Goal: Information Seeking & Learning: Find specific fact

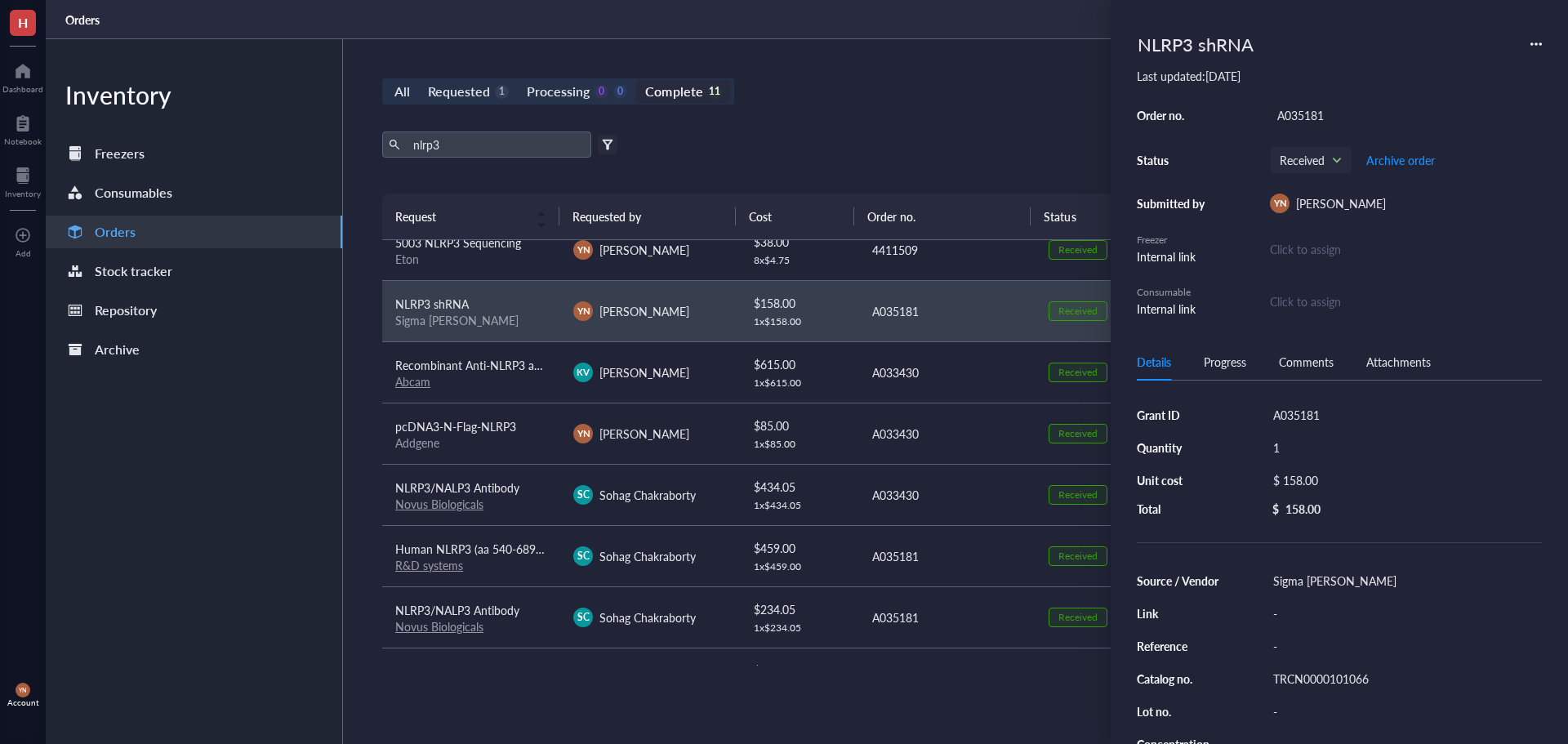
click at [930, 147] on div "nlrp3 Export Open archive" at bounding box center [946, 144] width 1129 height 26
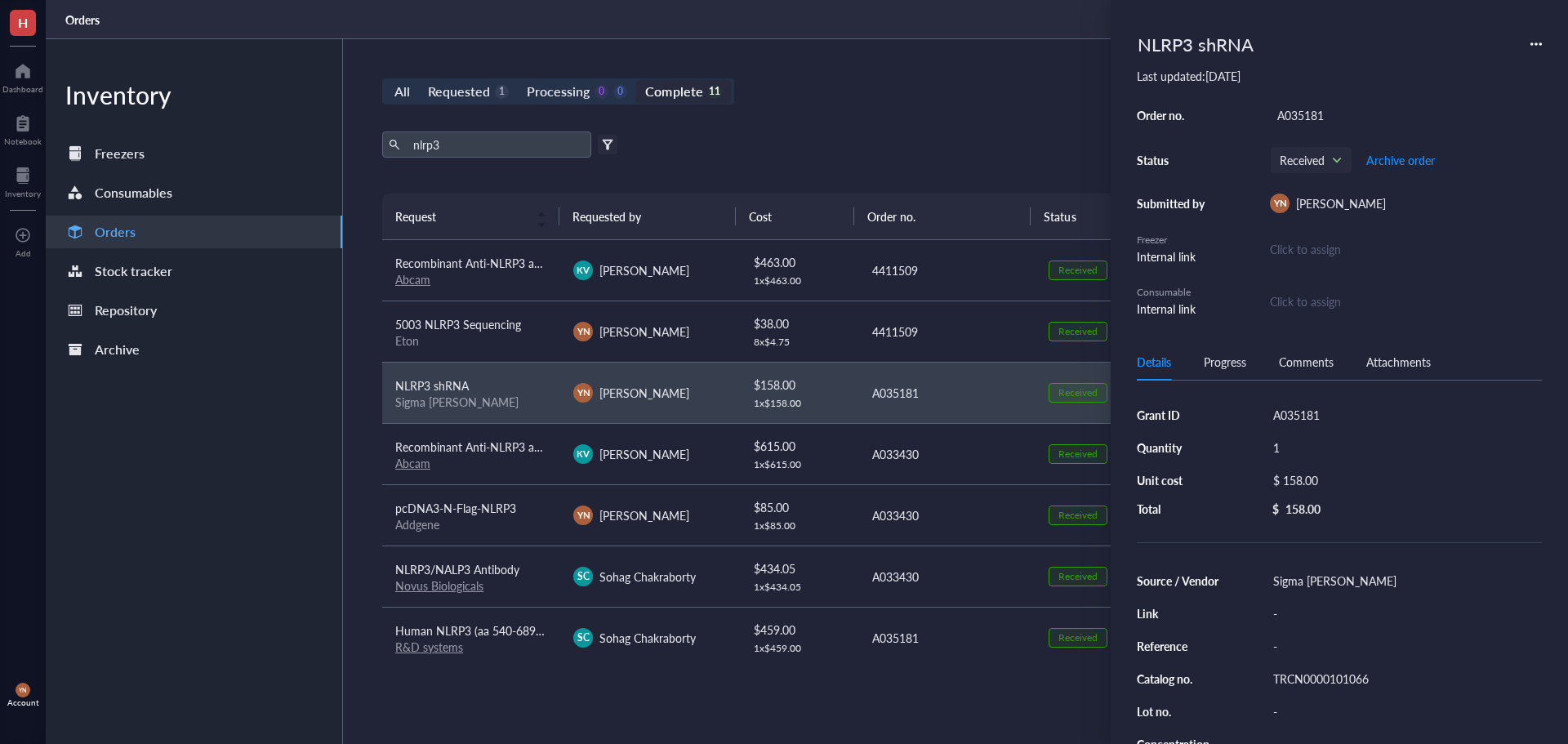
click at [846, 186] on div "nlrp3 Export Open archive Filter by: Requester Requested on Source / Vendor Las…" at bounding box center [946, 162] width 1129 height 62
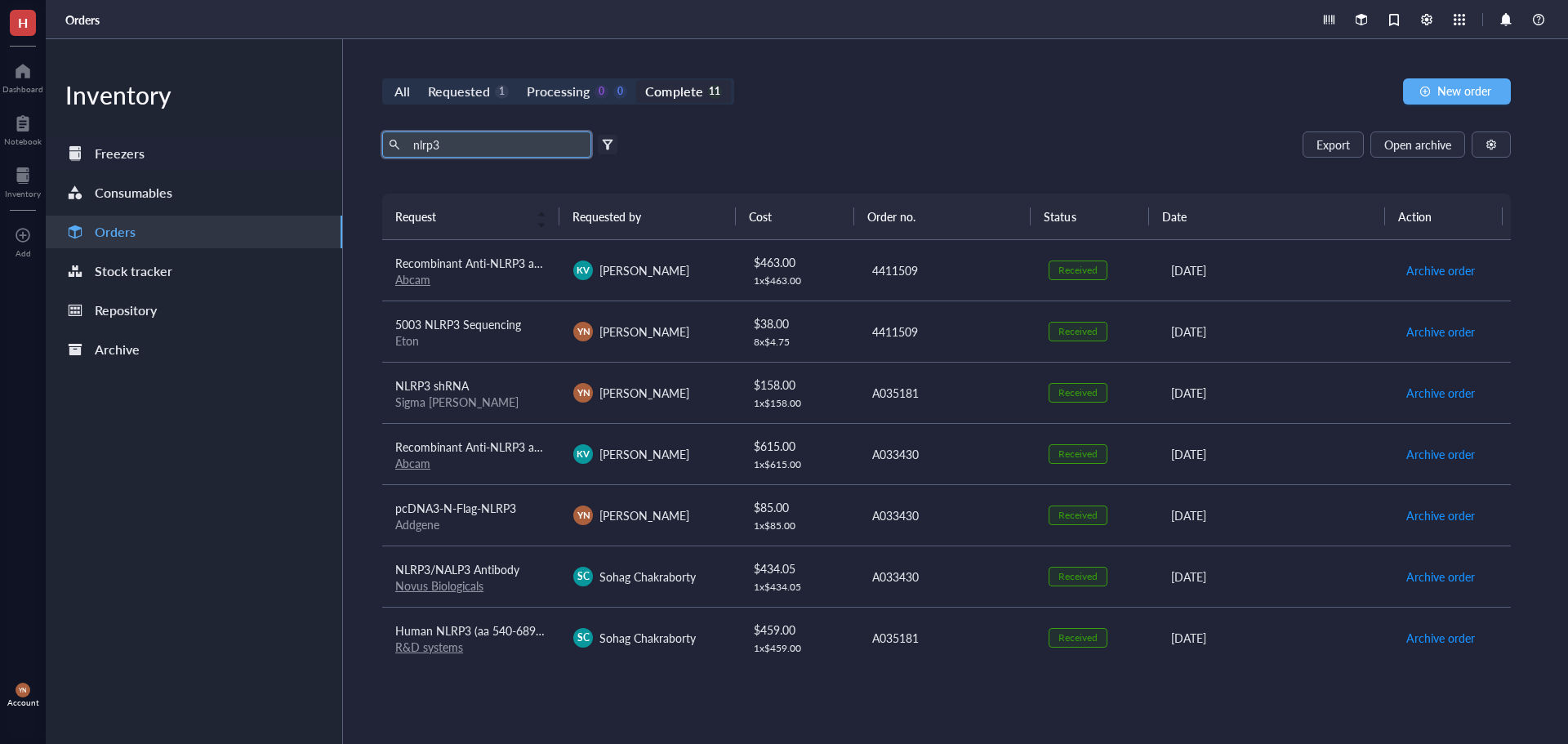
drag, startPoint x: 466, startPoint y: 140, endPoint x: 321, endPoint y: 140, distance: 145.0
click at [322, 140] on div "Inventory Freezers Consumables Orders Stock tracker Repository Archive All Requ…" at bounding box center [807, 391] width 1522 height 705
click at [495, 390] on div "NLRP3 shRNA" at bounding box center [471, 385] width 152 height 18
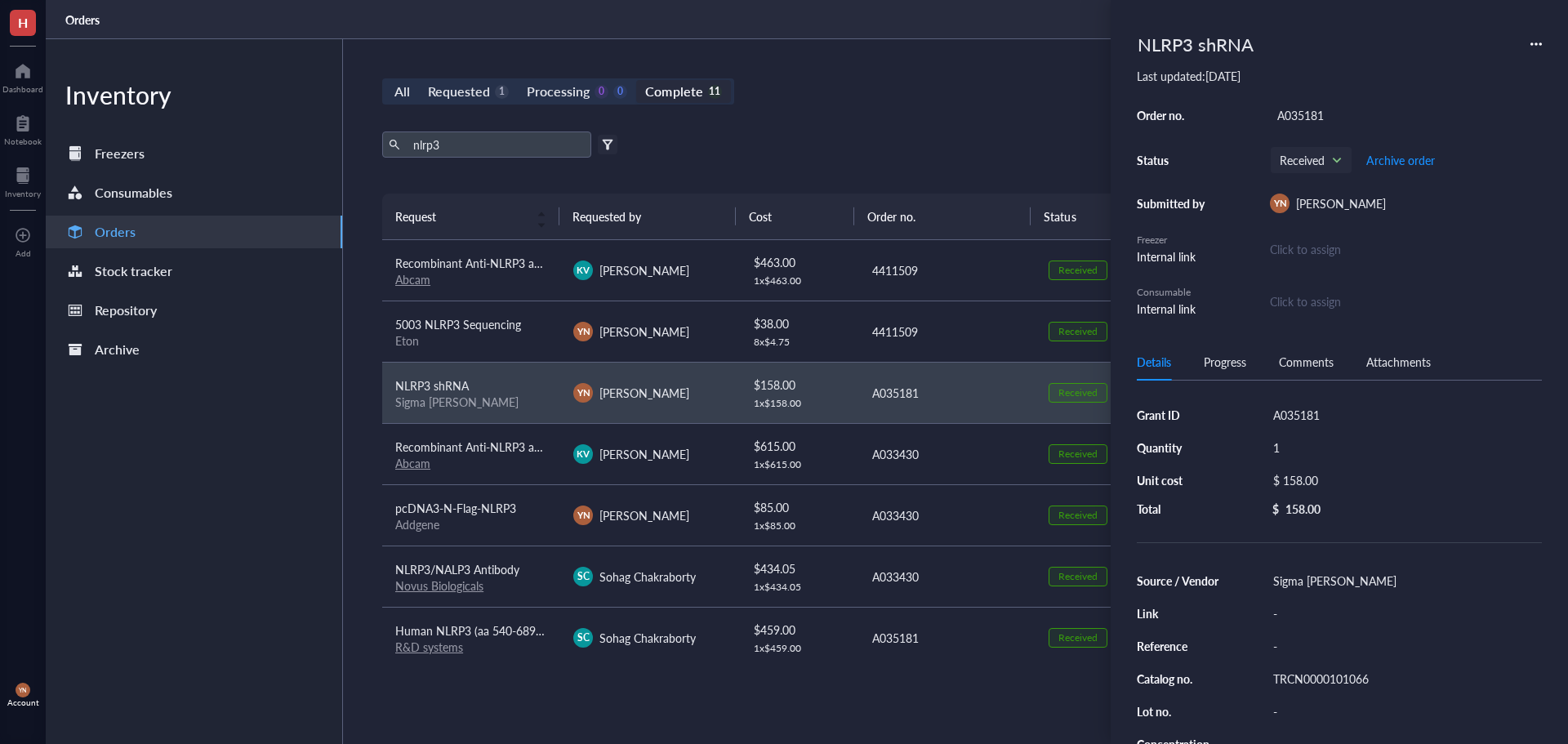
click at [1305, 682] on div "TRCN0000101066" at bounding box center [1404, 678] width 276 height 23
click at [816, 104] on div "All Requested 1 Processing 0 0 Complete 11 New order" at bounding box center [946, 92] width 1129 height 26
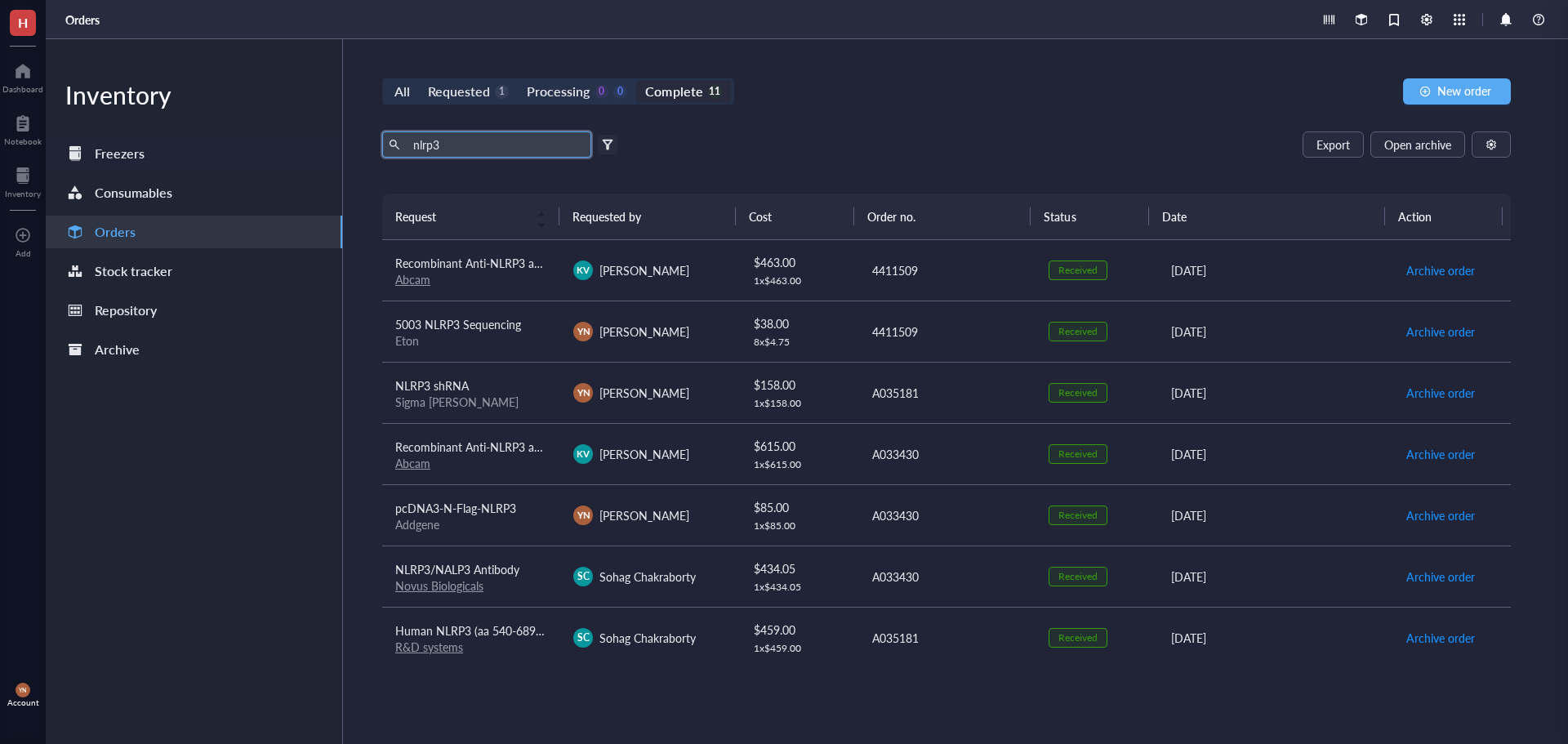
drag, startPoint x: 460, startPoint y: 138, endPoint x: 289, endPoint y: 142, distance: 171.0
click at [289, 142] on div "Inventory Freezers Consumables Orders Stock tracker Repository Archive All Requ…" at bounding box center [807, 391] width 1522 height 705
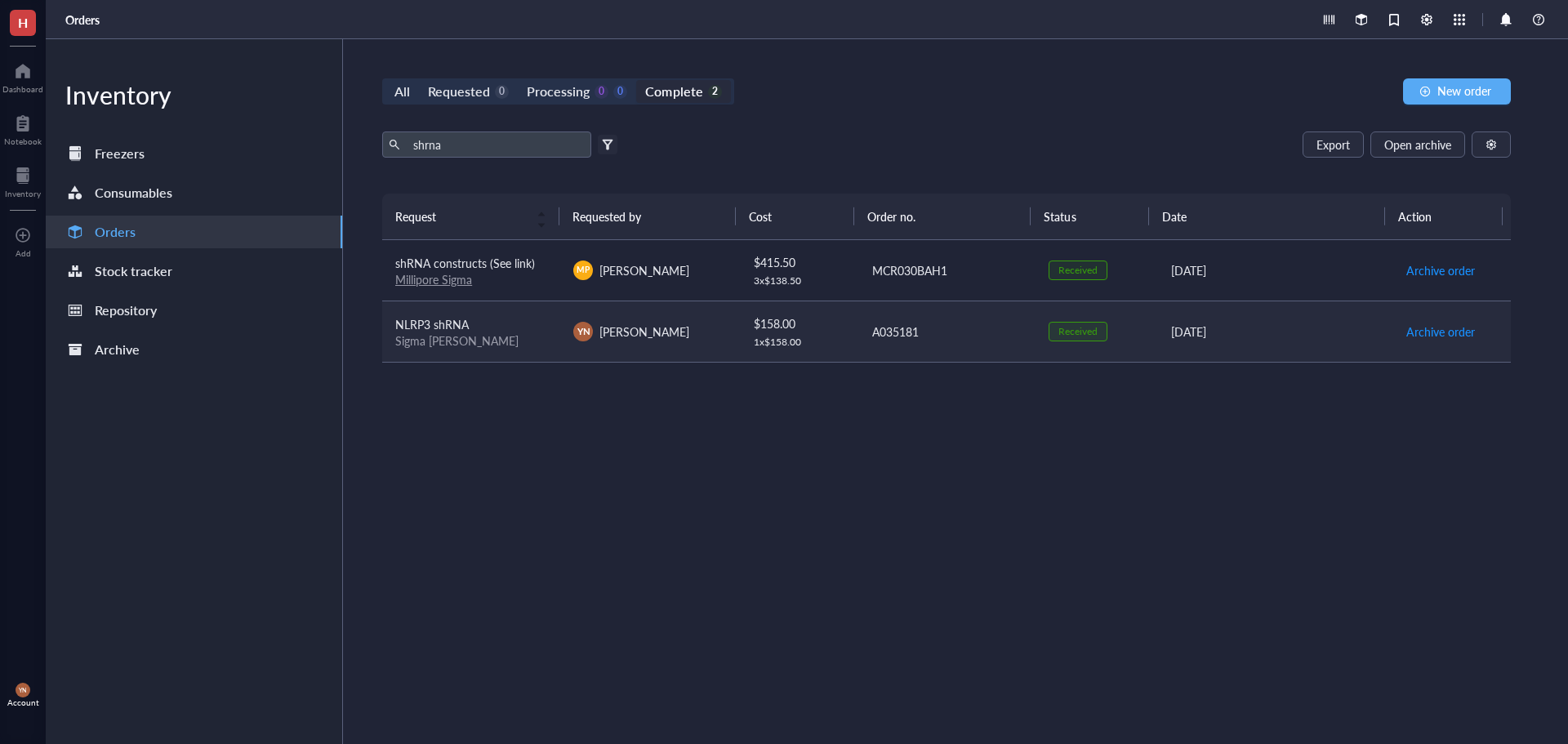
click at [460, 324] on span "NLRP3 shRNA" at bounding box center [432, 324] width 74 height 16
drag, startPoint x: 492, startPoint y: 149, endPoint x: 190, endPoint y: 128, distance: 302.7
click at [190, 128] on div "Inventory Freezers Consumables Orders Stock tracker Repository Archive All Requ…" at bounding box center [807, 391] width 1522 height 705
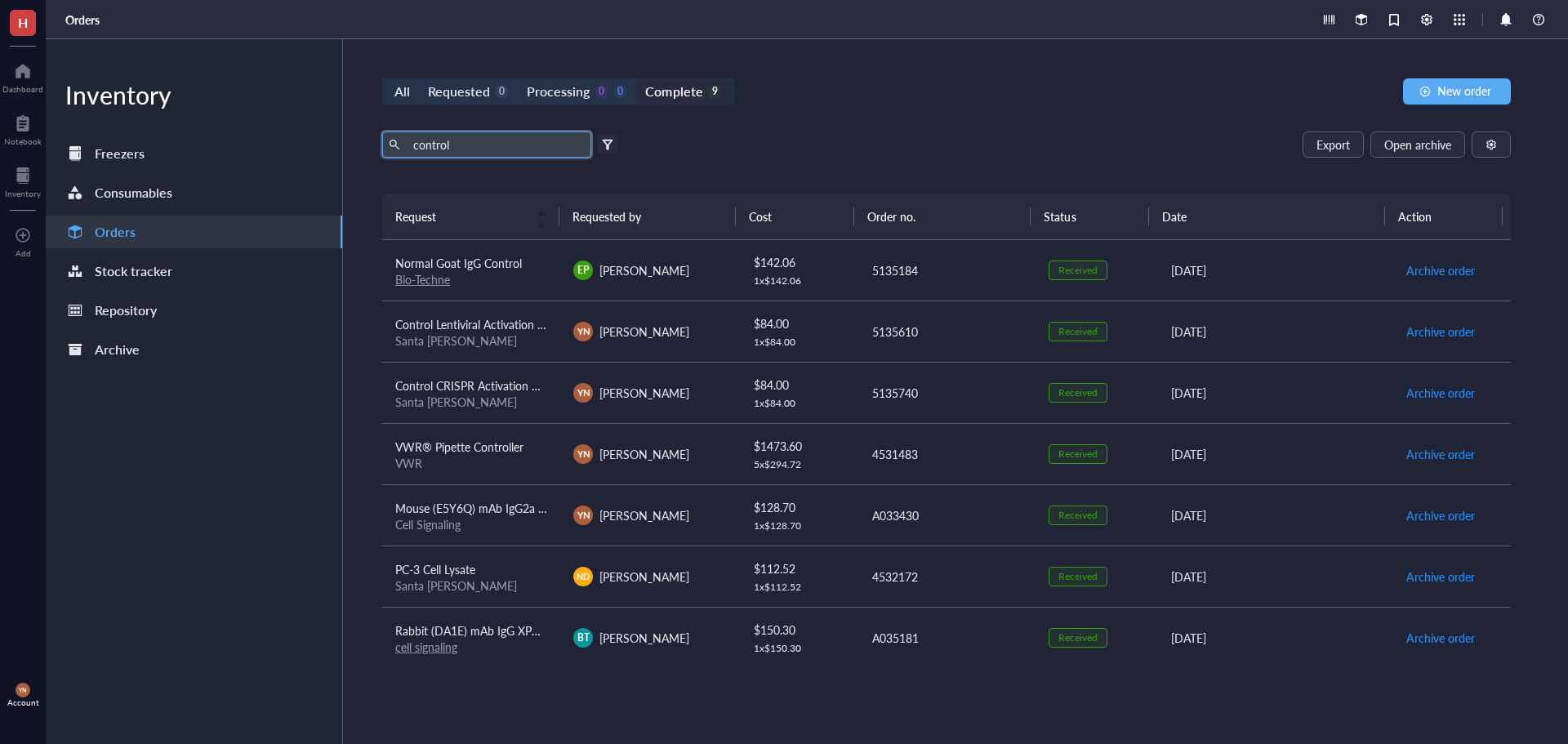
drag, startPoint x: 462, startPoint y: 143, endPoint x: 201, endPoint y: 115, distance: 262.5
click at [208, 117] on div "Inventory Freezers Consumables Orders Stock tracker Repository Archive All Requ…" at bounding box center [807, 391] width 1522 height 705
type input "mission"
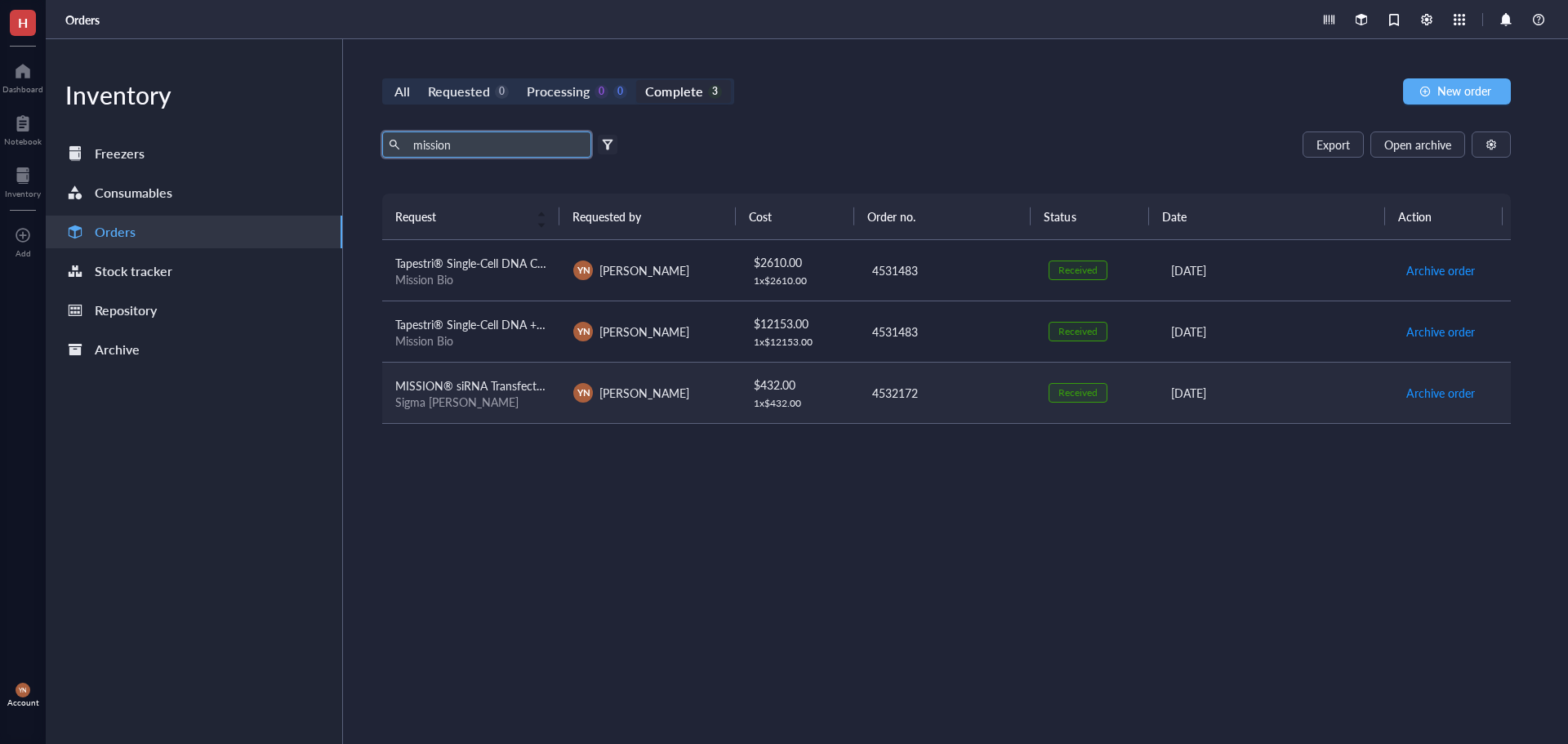
click at [514, 392] on span "MISSION® siRNA Transfection Reagent" at bounding box center [496, 385] width 201 height 16
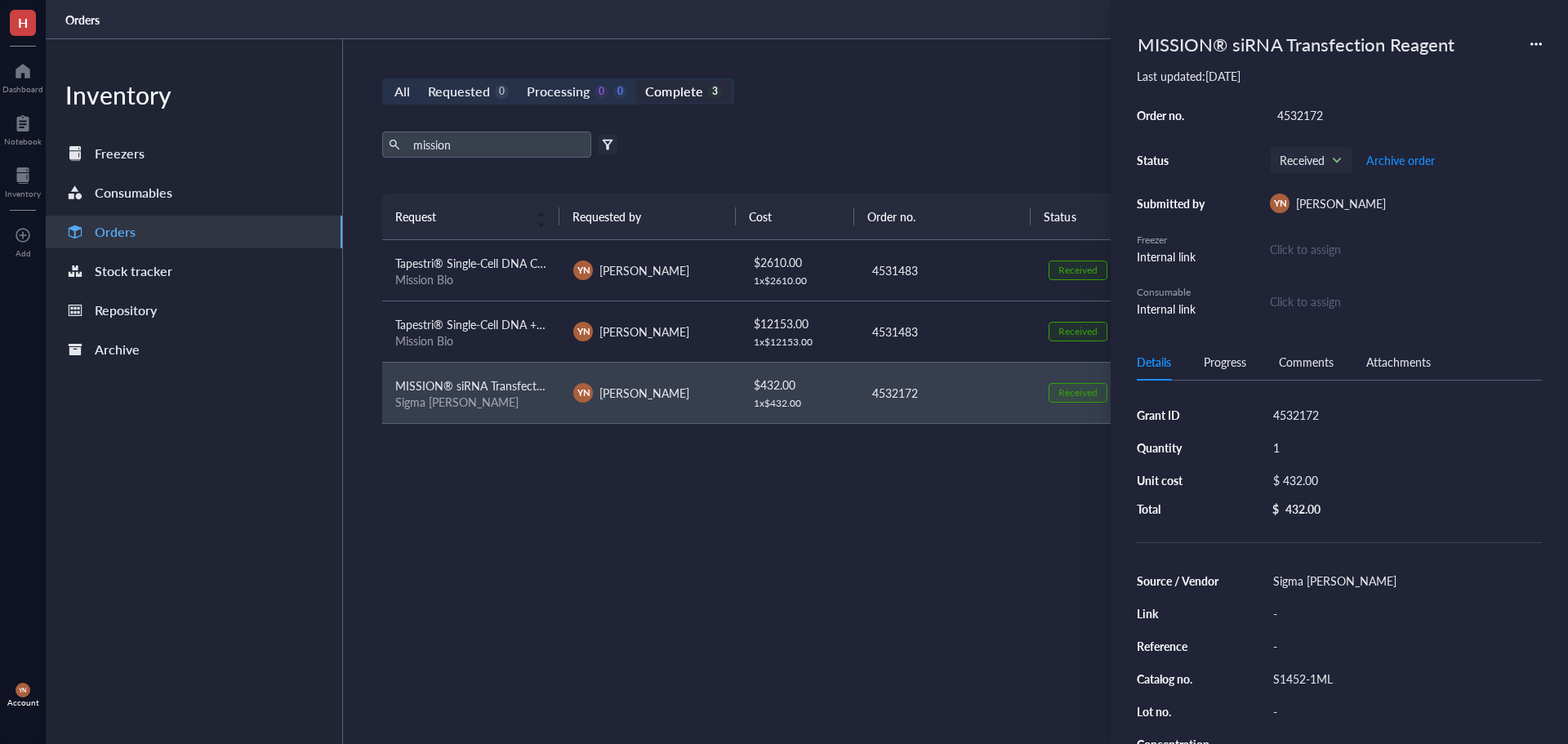
click at [1218, 367] on div "Progress" at bounding box center [1225, 362] width 43 height 18
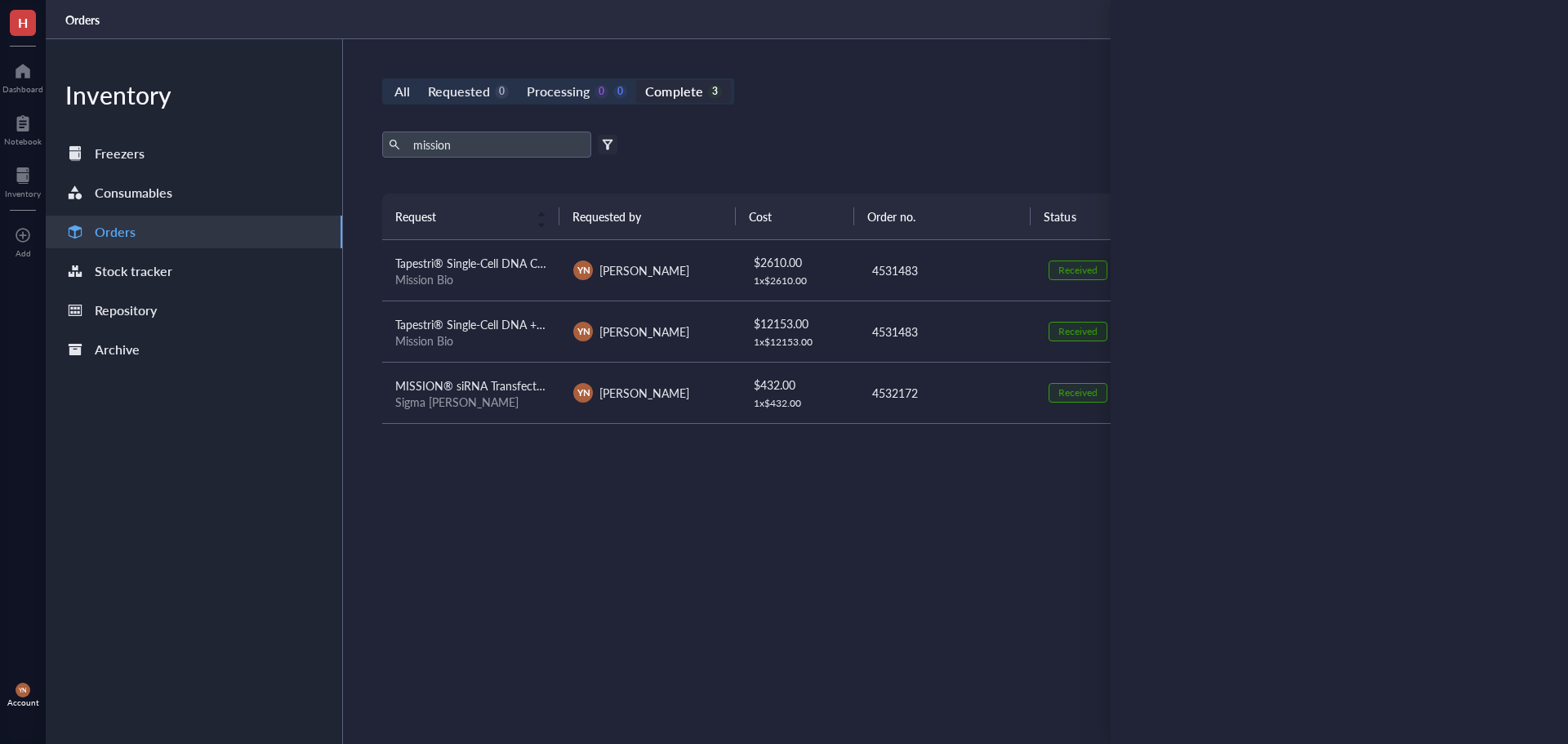
click at [722, 592] on div "Request Requested by Cost Order no. Status Date Action Tapestri® Single-Cell DN…" at bounding box center [946, 429] width 1129 height 473
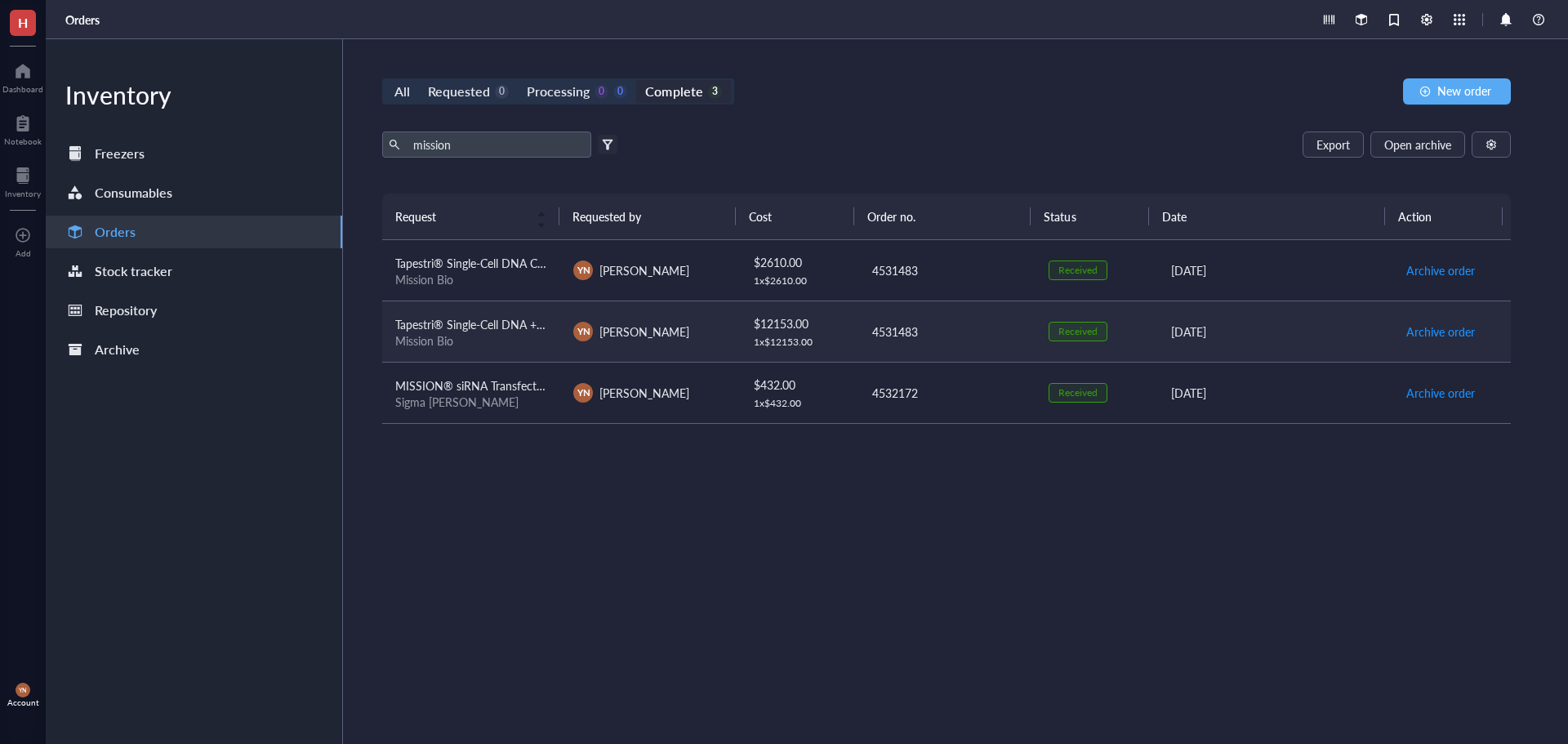
click at [506, 323] on span "Tapestri® Single-Cell DNA + Protein Starter Kit v3" at bounding box center [521, 324] width 252 height 16
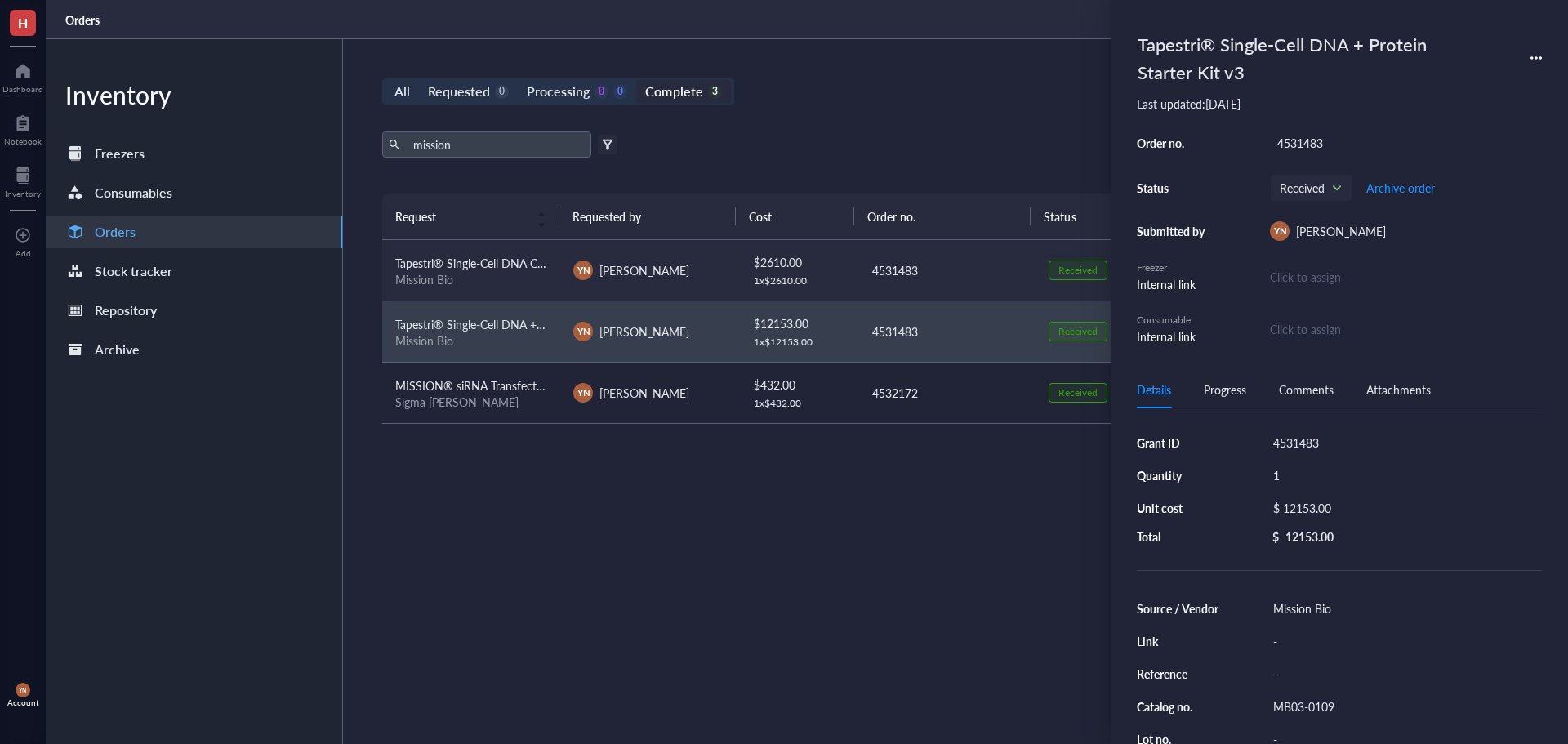
click at [493, 255] on span "Tapestri® Single-Cell DNA Custom Panel" at bounding box center [497, 263] width 204 height 16
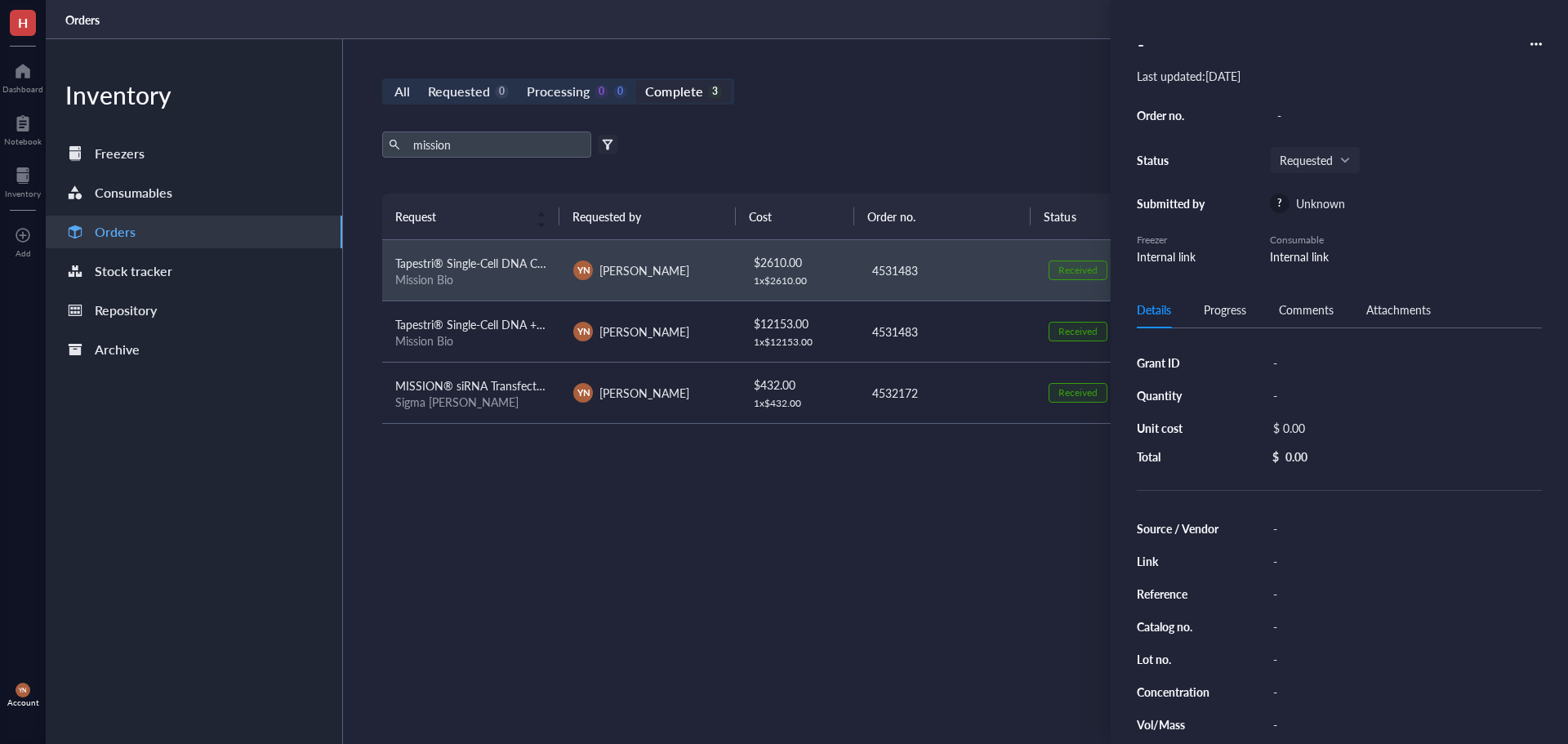
click at [801, 154] on div "mission Export Open archive" at bounding box center [946, 144] width 1129 height 26
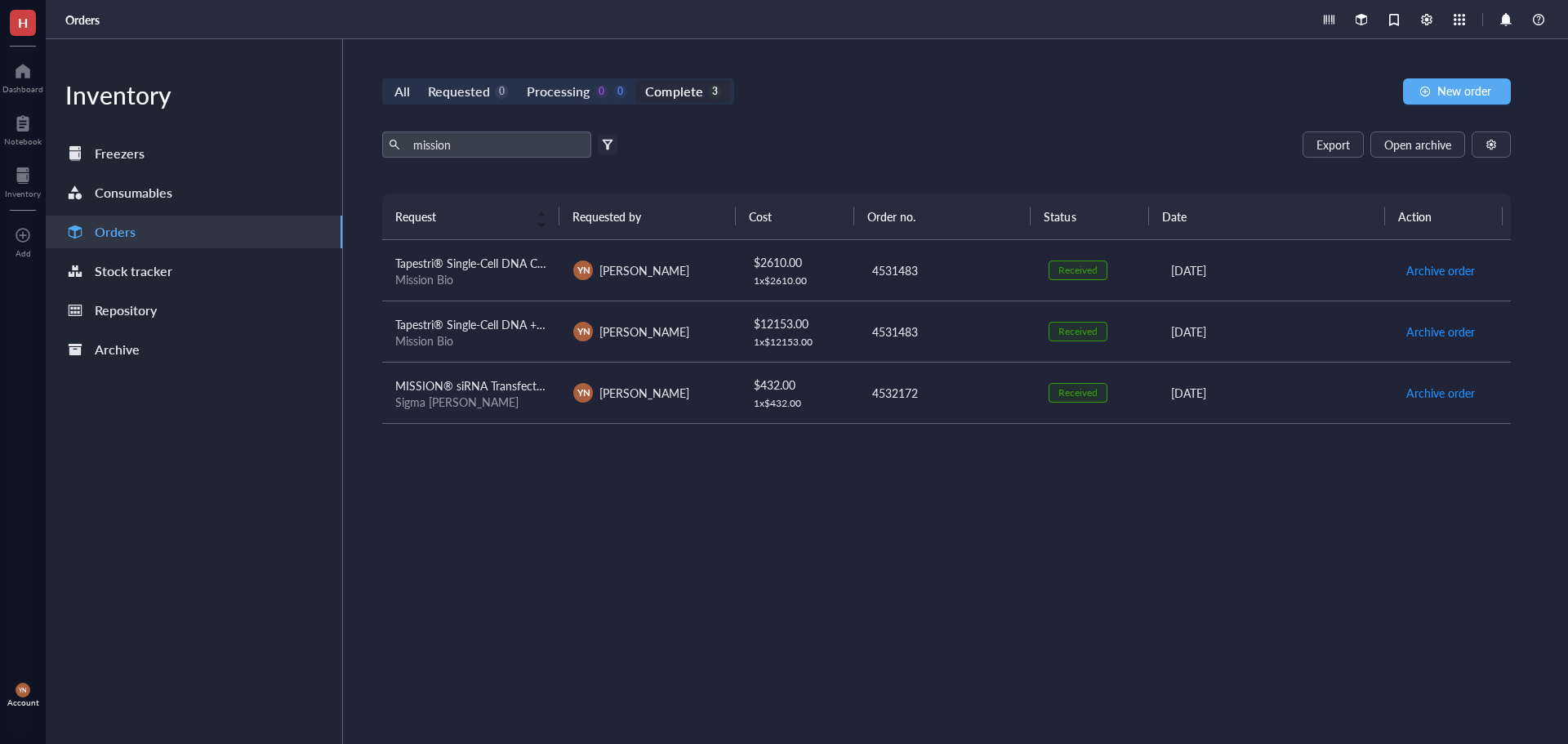
click at [531, 548] on div "Request Requested by Cost Order no. Status Date Action Tapestri® Single-Cell DN…" at bounding box center [946, 429] width 1129 height 473
click at [446, 374] on td "MISSION® siRNA Transfection Reagent Sigma [PERSON_NAME]" at bounding box center [471, 391] width 178 height 61
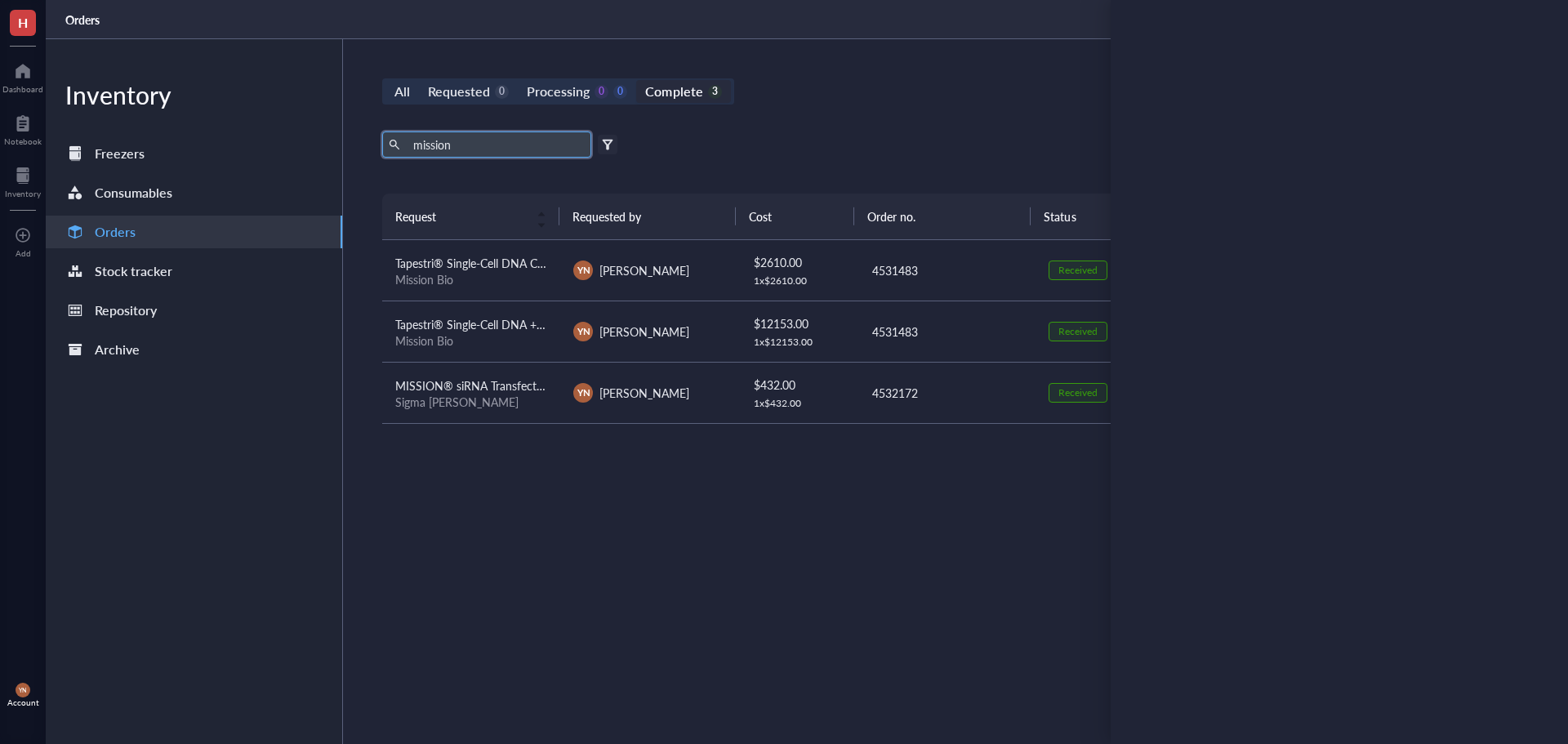
drag, startPoint x: 482, startPoint y: 139, endPoint x: 113, endPoint y: 133, distance: 369.0
click at [113, 133] on div "Inventory Freezers Consumables Orders Stock tracker Repository Archive All Requ…" at bounding box center [807, 391] width 1522 height 705
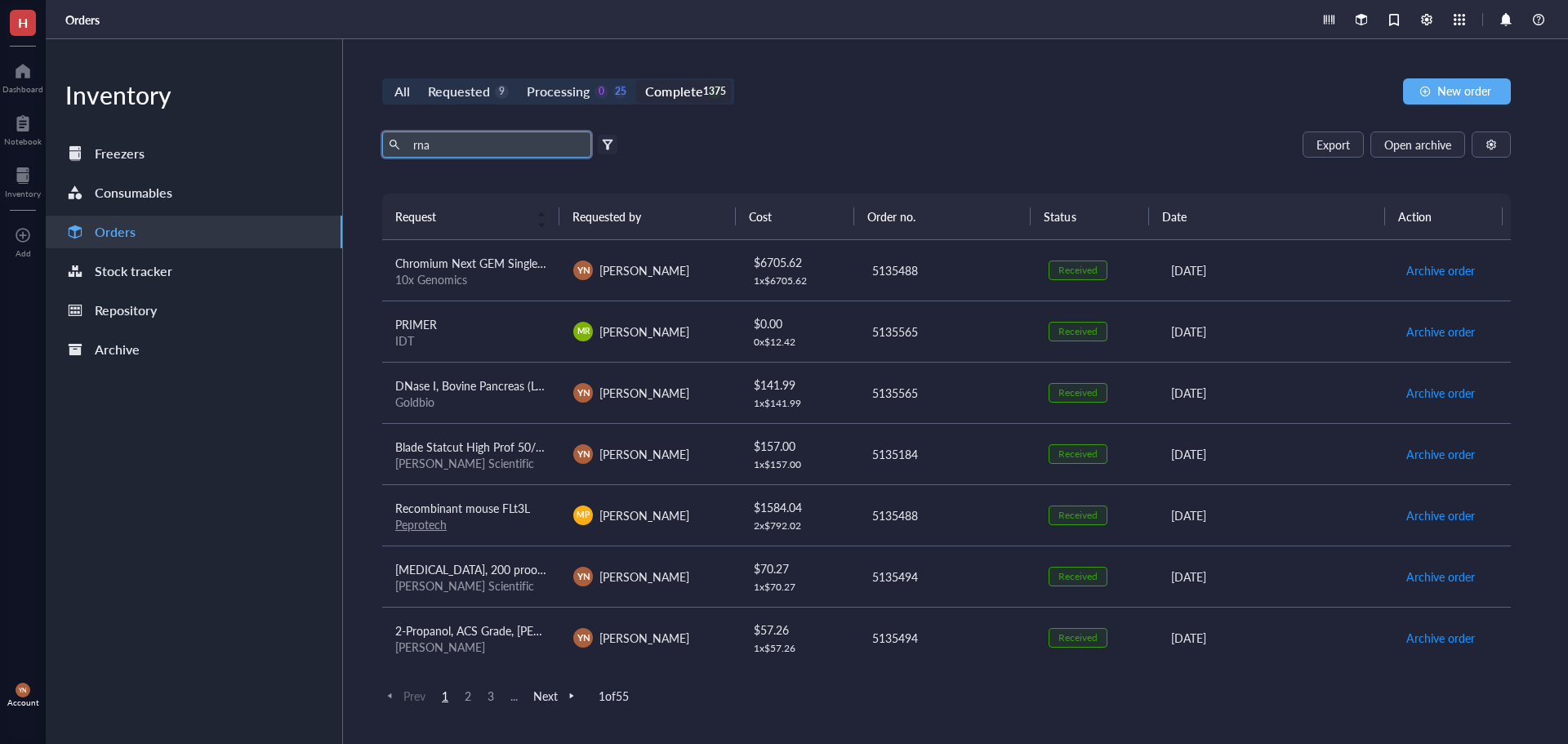
type input "rna"
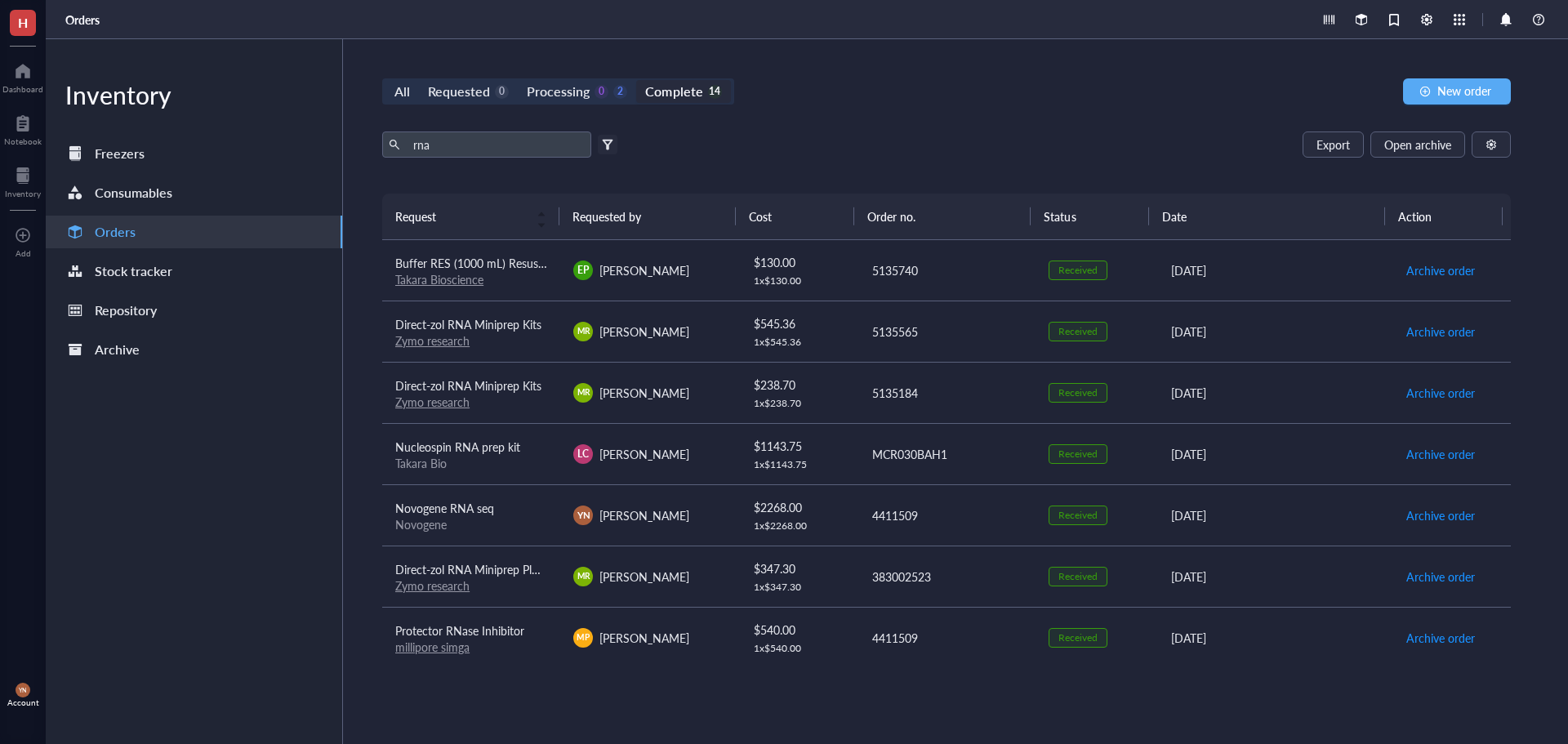
click at [661, 138] on div "rna Export Open archive" at bounding box center [946, 144] width 1129 height 26
click at [411, 142] on input "rna" at bounding box center [495, 144] width 178 height 25
drag, startPoint x: 439, startPoint y: 142, endPoint x: 343, endPoint y: 142, distance: 96.0
click at [343, 142] on div "All Requested 0 Processing 0 2 Complete 14 New order rna Export Open archive Fi…" at bounding box center [946, 391] width 1207 height 705
click at [453, 152] on input "rna" at bounding box center [495, 144] width 178 height 25
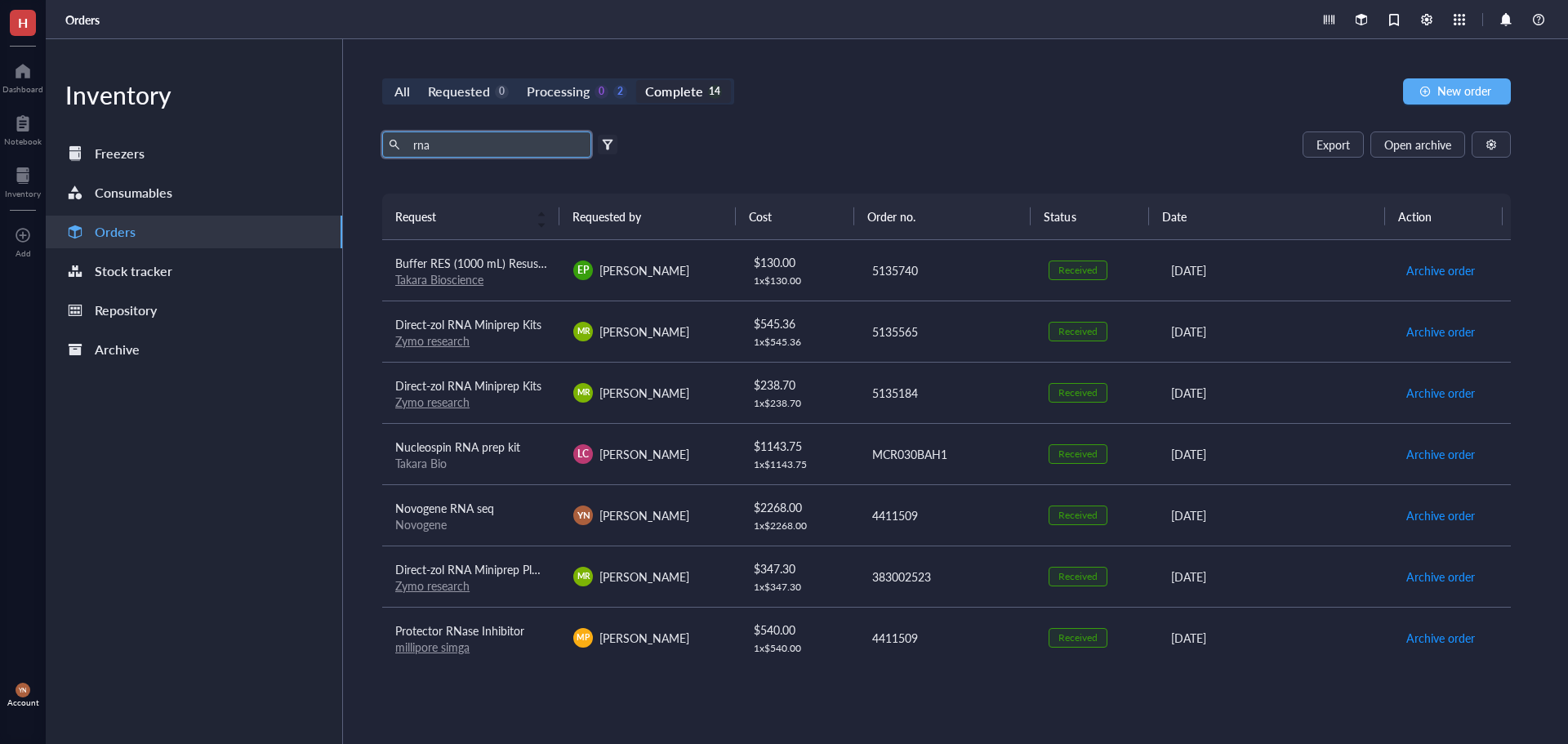
click at [447, 142] on input "rna" at bounding box center [495, 144] width 178 height 25
drag, startPoint x: 478, startPoint y: 142, endPoint x: 119, endPoint y: 147, distance: 359.0
click at [119, 147] on div "Inventory Freezers Consumables Orders Stock tracker Repository Archive All Requ…" at bounding box center [807, 391] width 1522 height 705
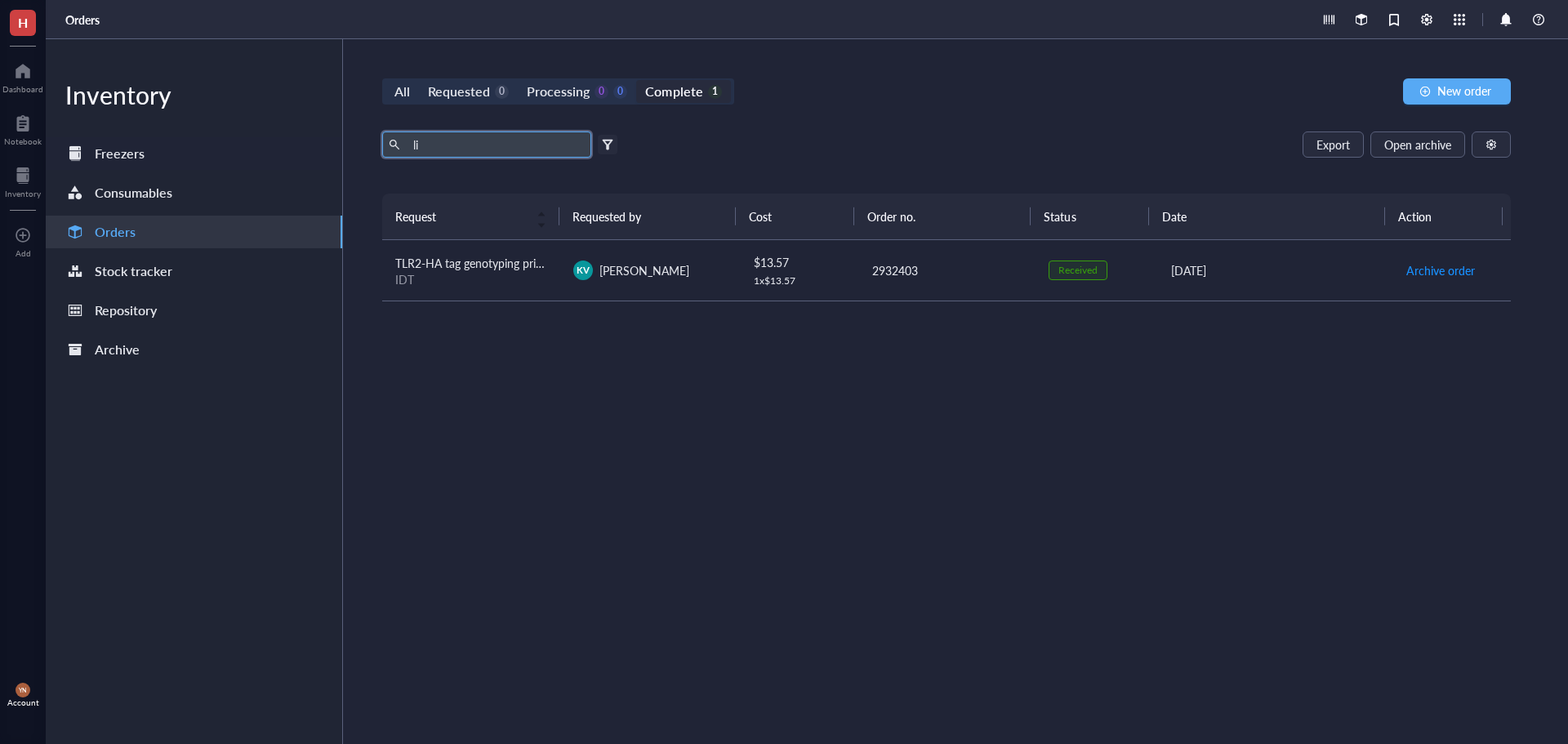
type input "l"
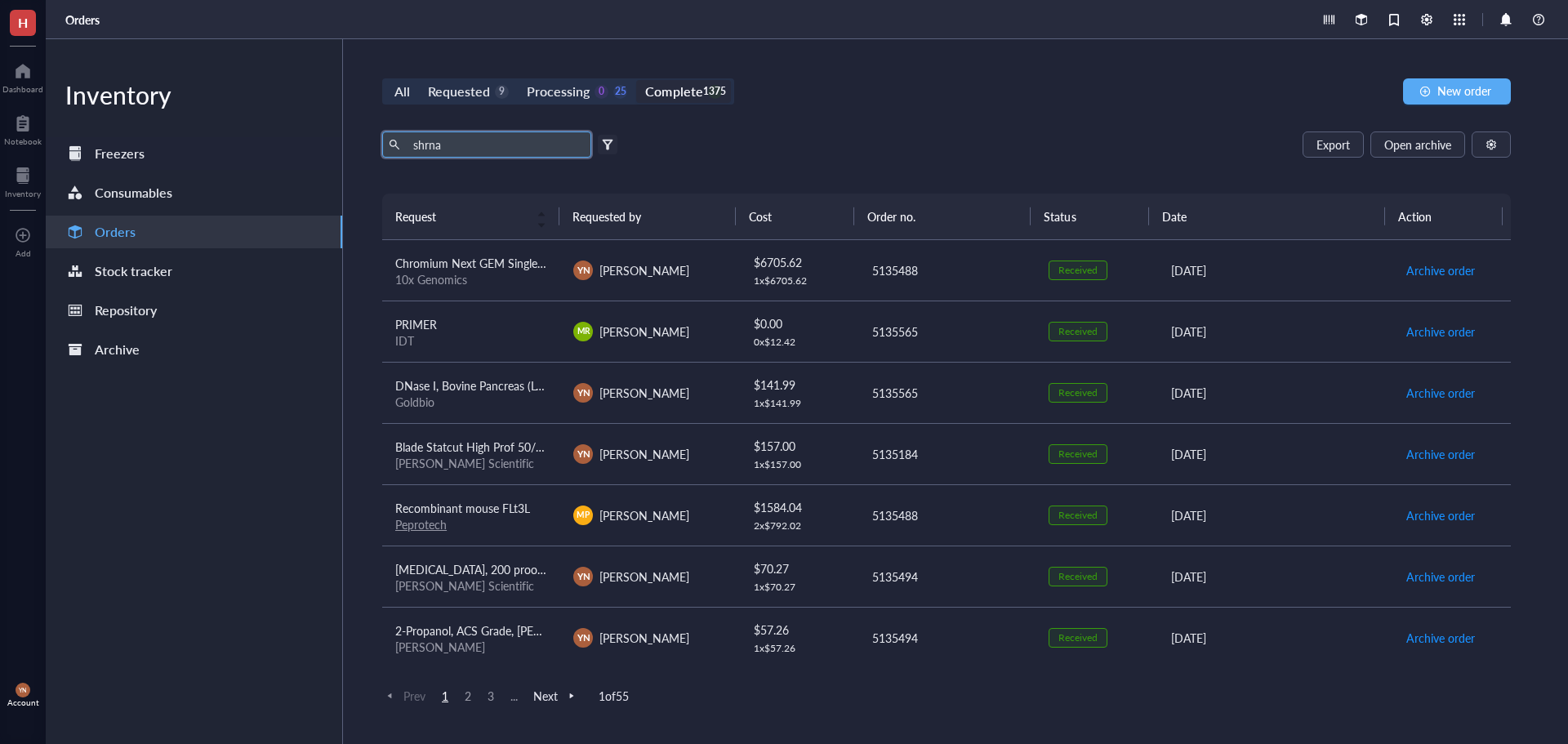
type input "shrna"
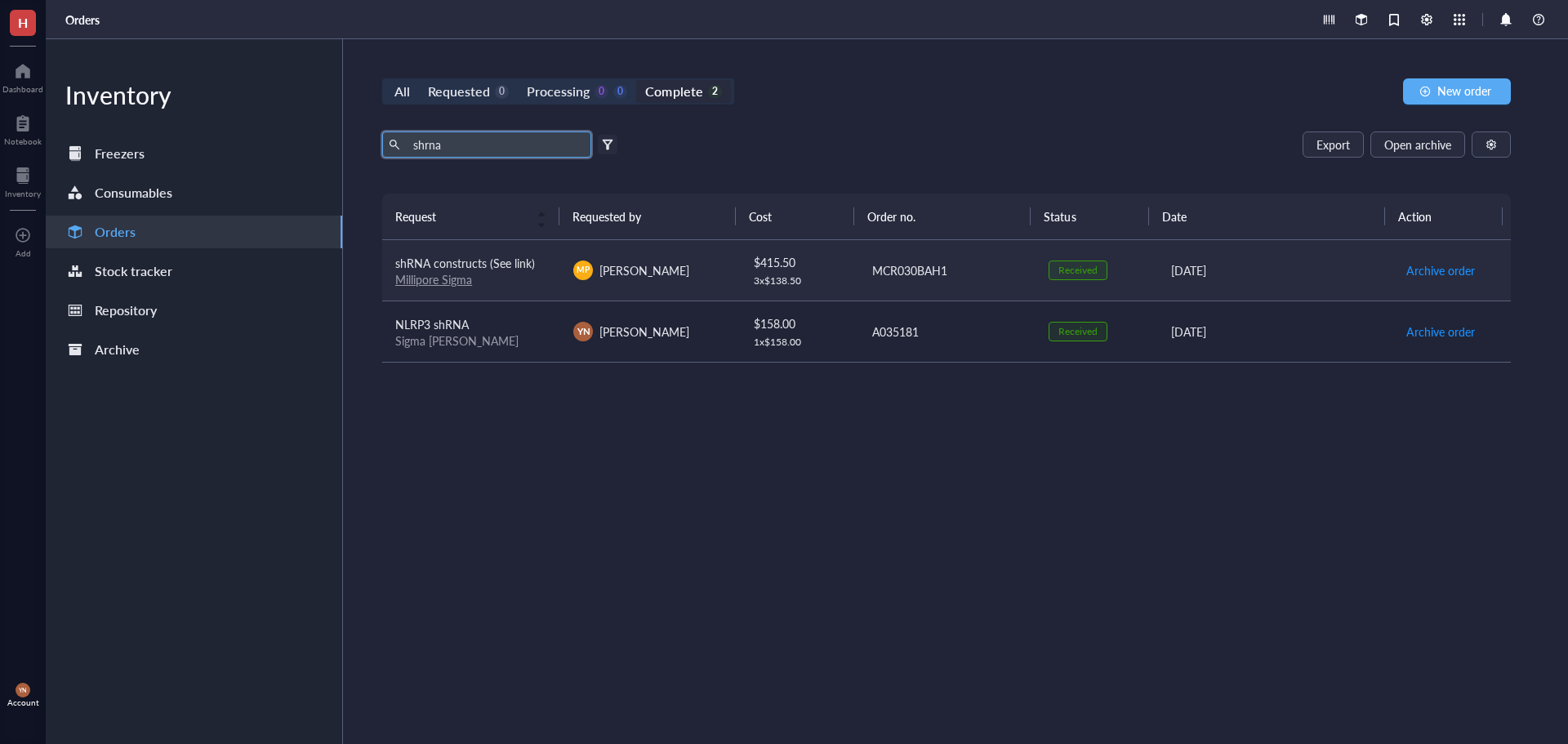
click at [473, 265] on span "shRNA constructs (See link)" at bounding box center [465, 263] width 139 height 16
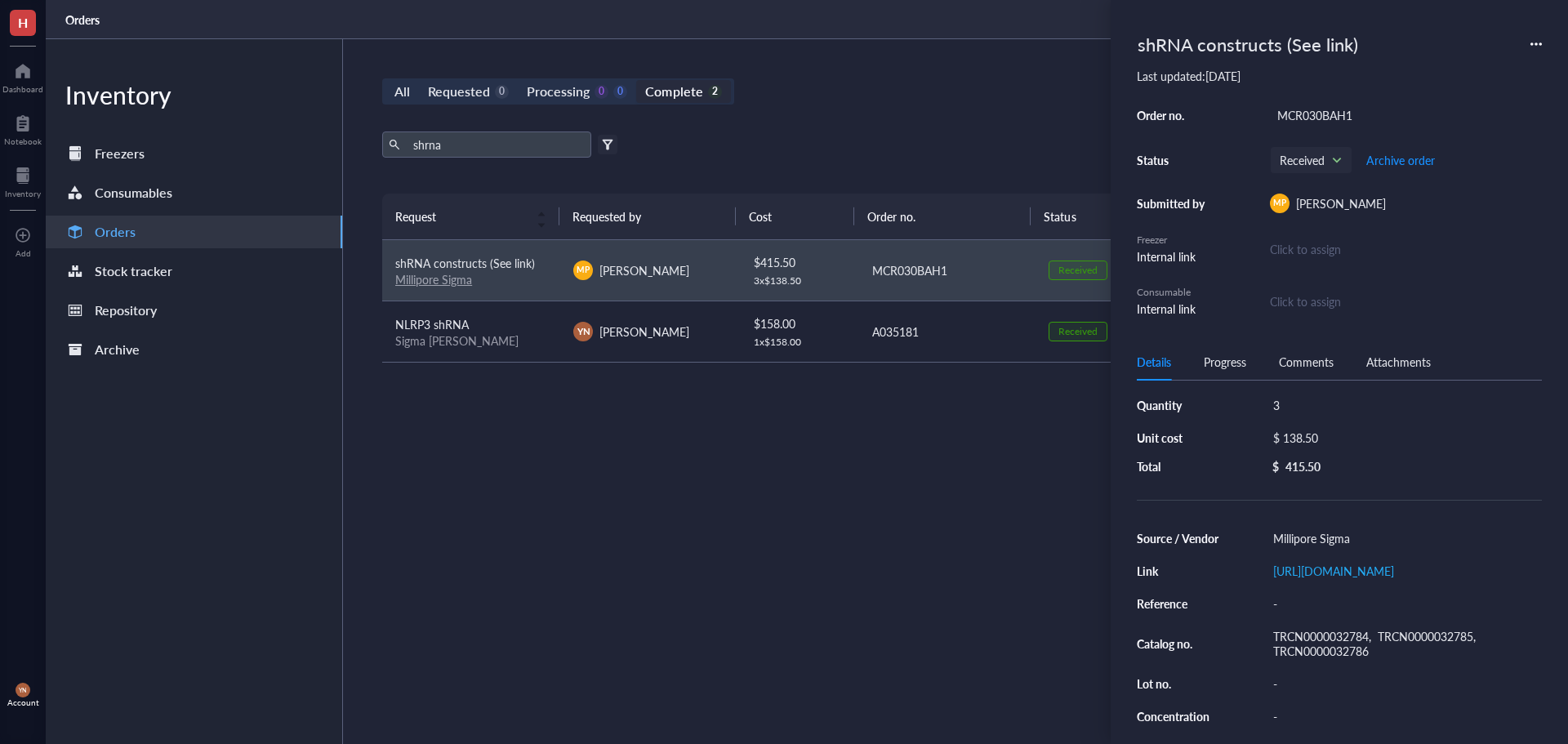
scroll to position [82, 0]
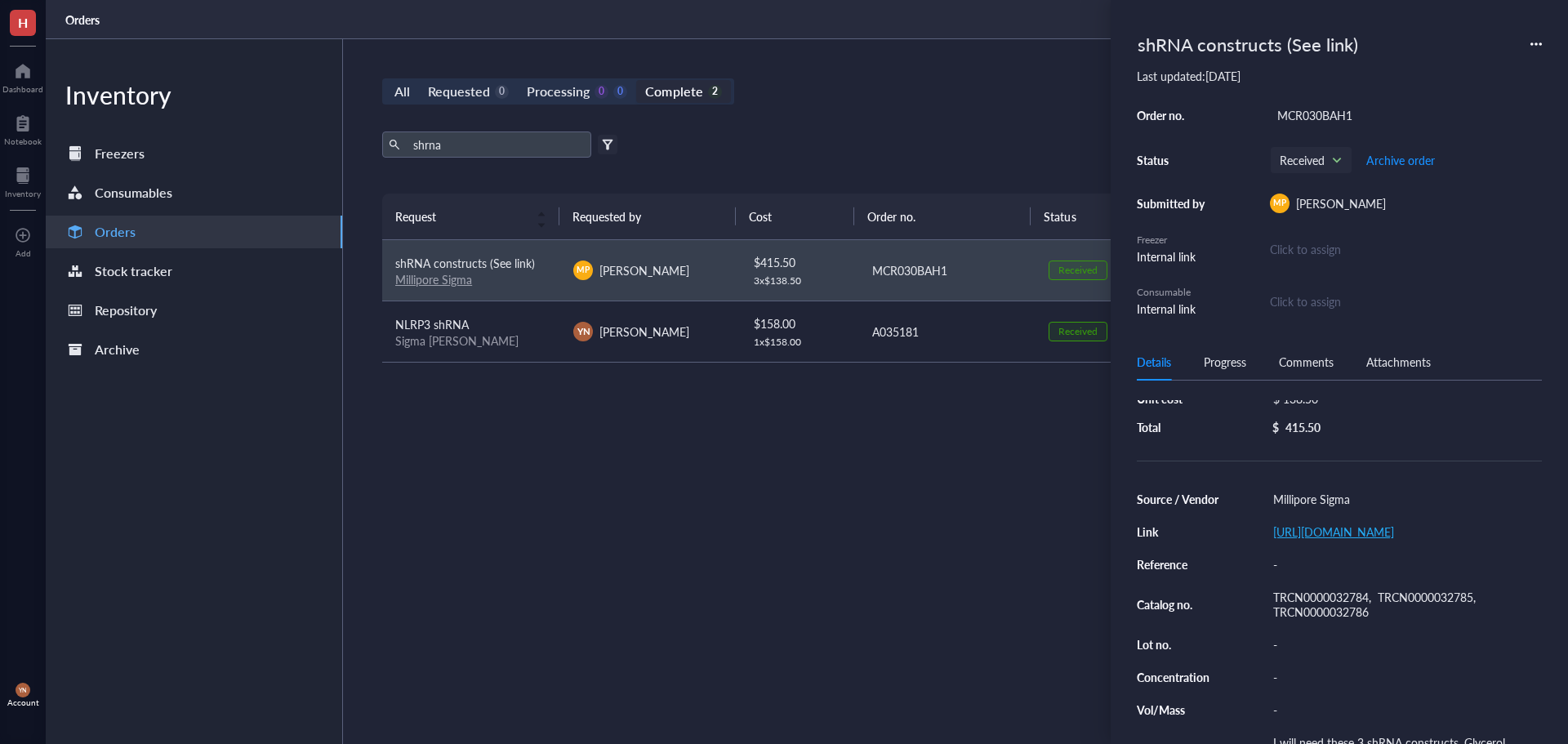
click at [1347, 540] on link "[URL][DOMAIN_NAME]" at bounding box center [1333, 532] width 121 height 16
click at [1286, 612] on div "TRCN0000032784, TRCN0000032785, TRCN0000032786" at bounding box center [1404, 605] width 276 height 38
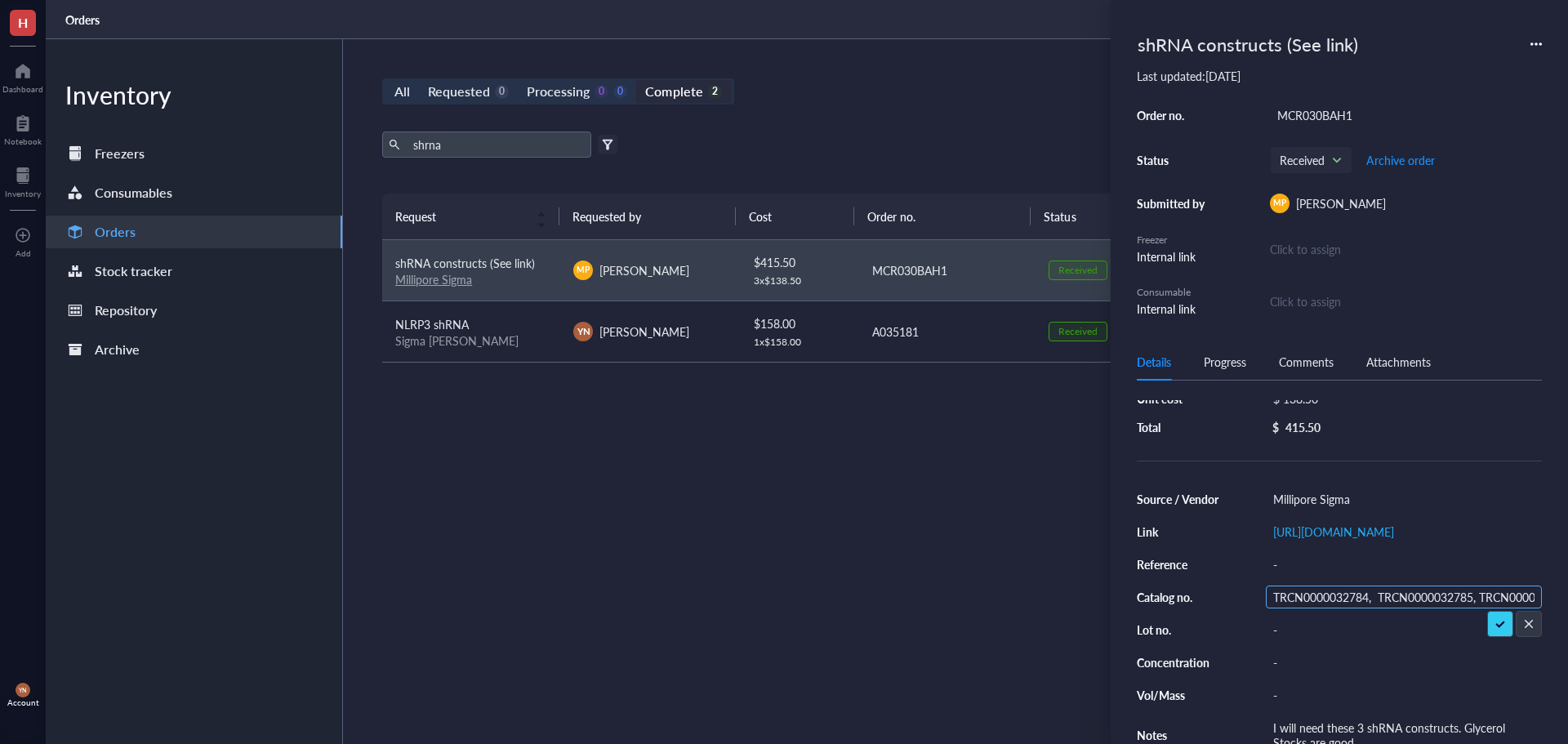
scroll to position [0, 48]
click at [1317, 608] on input "TRCN0000032784, TRCN0000032785, TRCN0000032786" at bounding box center [1404, 597] width 274 height 21
drag, startPoint x: 1322, startPoint y: 613, endPoint x: 1101, endPoint y: 607, distance: 221.1
click at [1104, 608] on div "H Dashboard Notebook Inventory To pick up a draggable item, press the space bar…" at bounding box center [784, 372] width 1568 height 744
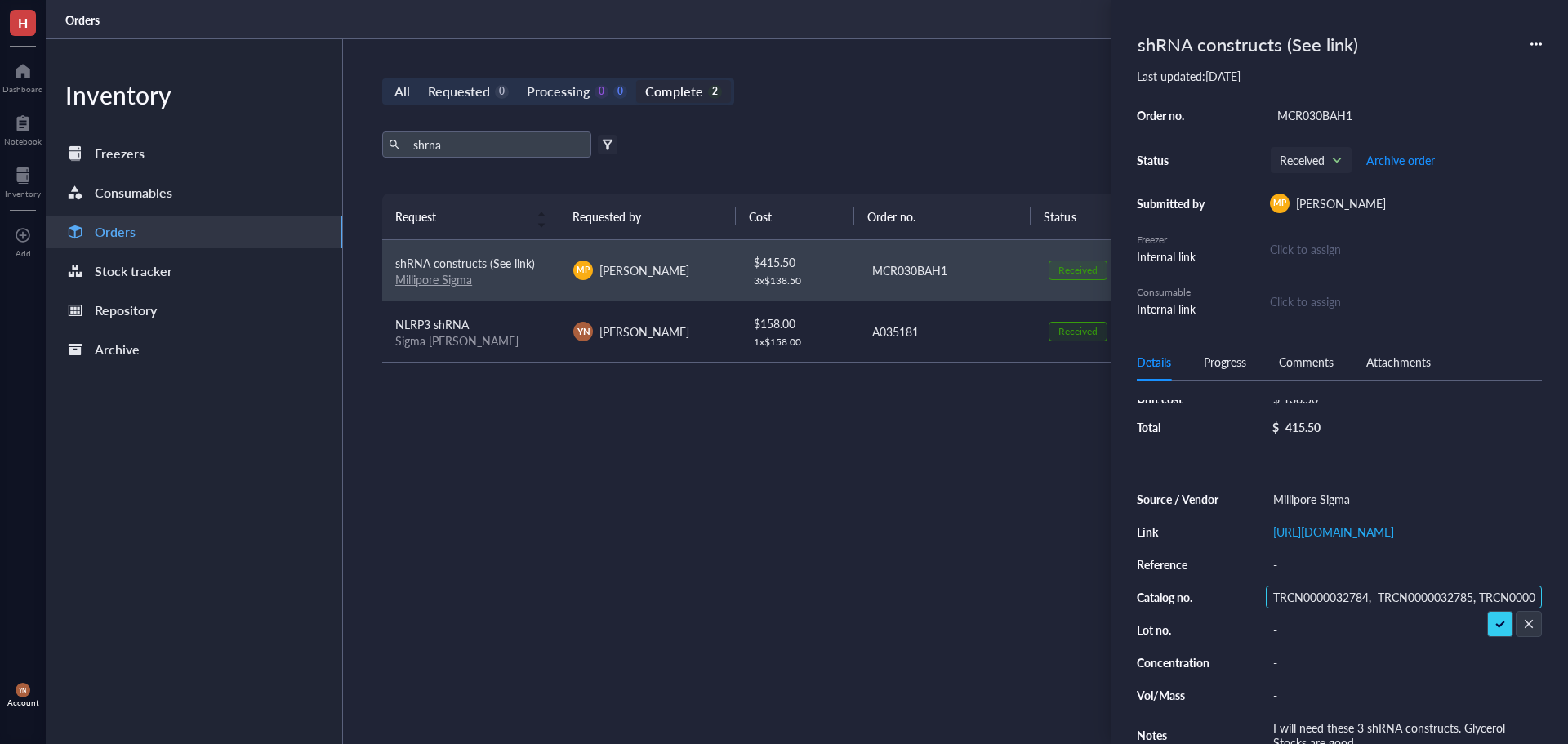
drag, startPoint x: 1381, startPoint y: 613, endPoint x: 1473, endPoint y: 616, distance: 92.0
click at [1473, 608] on input "TRCN0000032784, TRCN0000032785, TRCN0000032786" at bounding box center [1404, 597] width 274 height 21
drag, startPoint x: 1482, startPoint y: 608, endPoint x: 1567, endPoint y: 613, distance: 85.1
click at [1567, 613] on div "shRNA constructs (See link) Last updated: [DATE] Order no. MCR030BAH1 Status Re…" at bounding box center [1339, 372] width 457 height 744
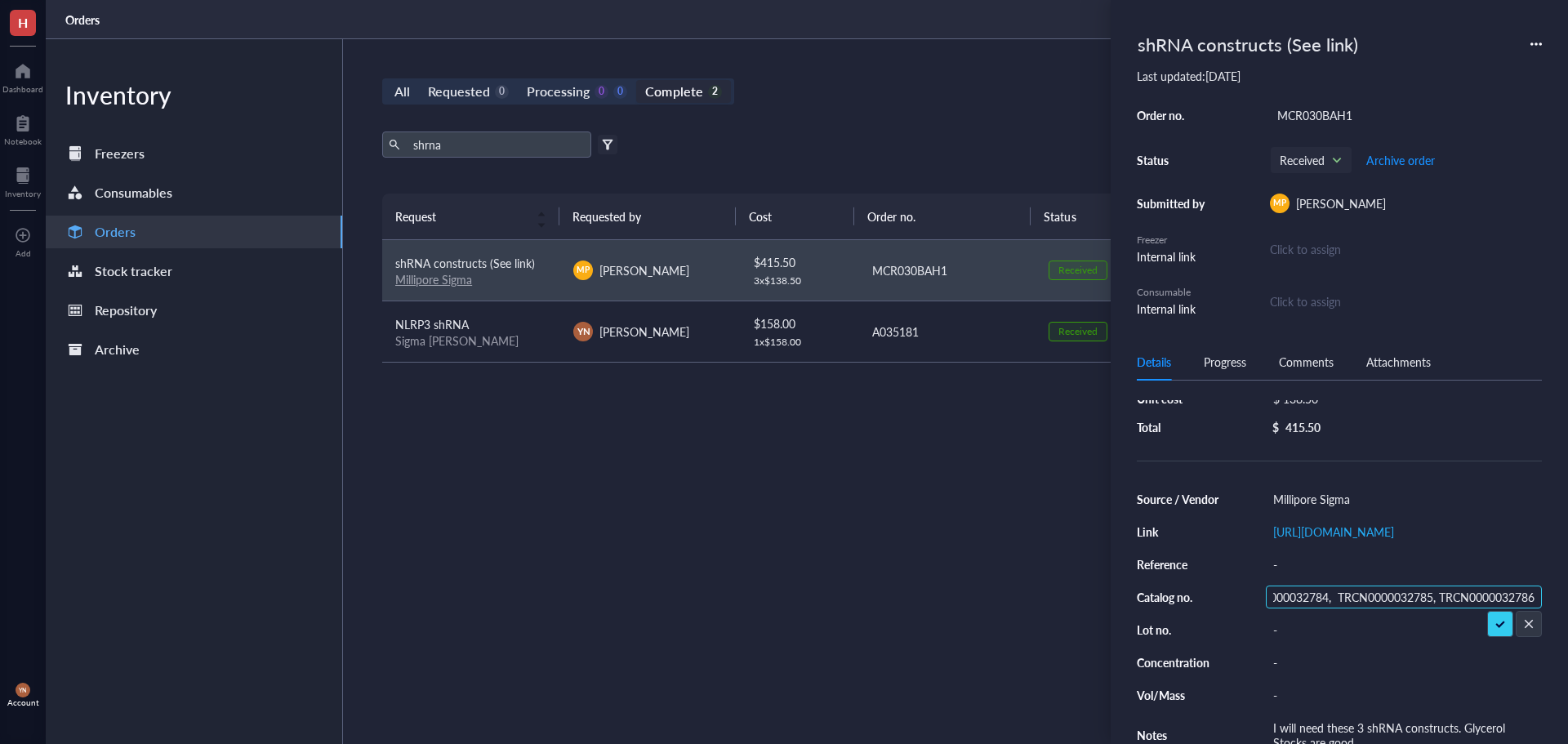
scroll to position [0, 0]
click at [946, 464] on div "Request Requested by Cost Order no. Status Date Action shRNA constructs (See li…" at bounding box center [946, 429] width 1129 height 473
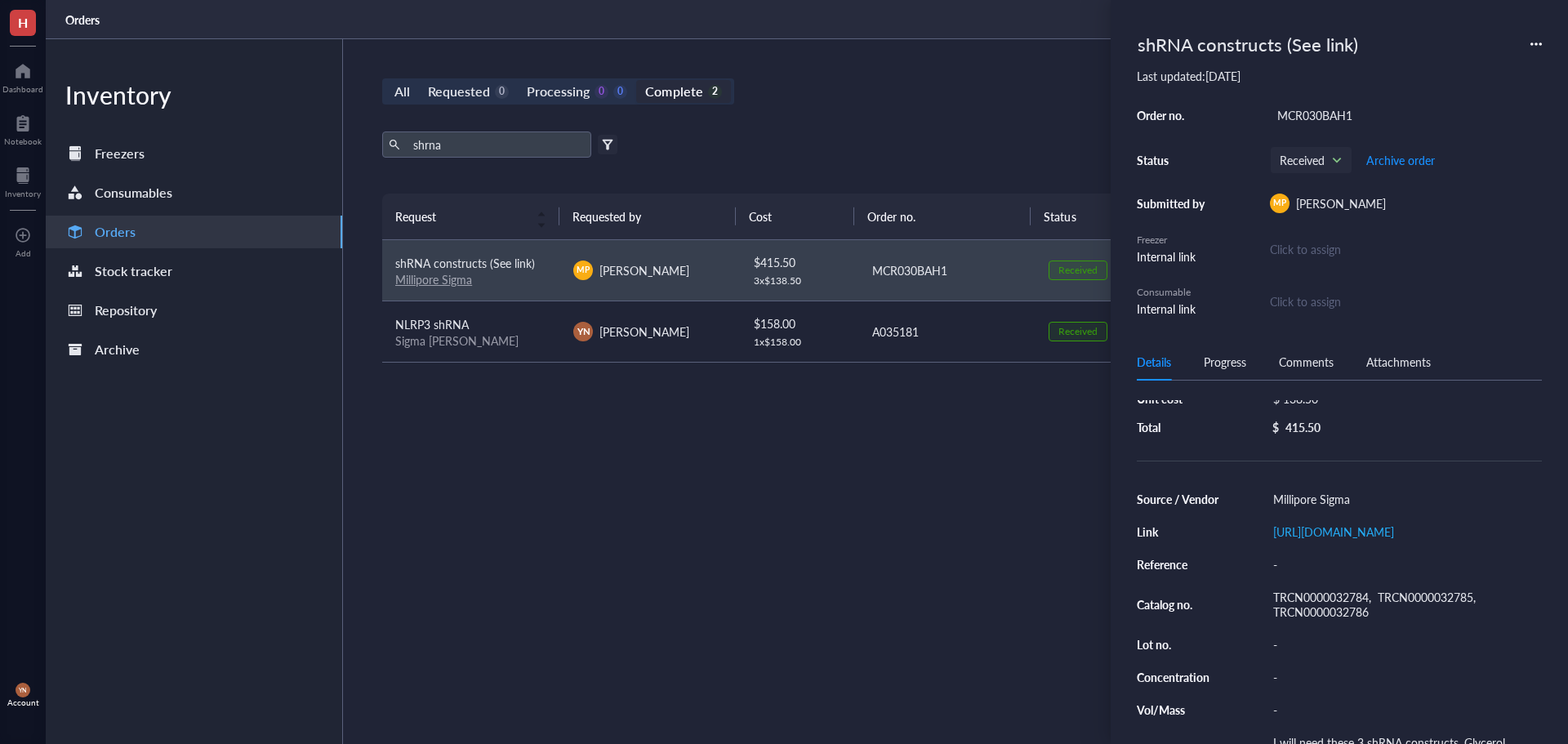
click at [901, 486] on div "Request Requested by Cost Order no. Status Date Action shRNA constructs (See li…" at bounding box center [946, 429] width 1129 height 473
